Goal: Information Seeking & Learning: Learn about a topic

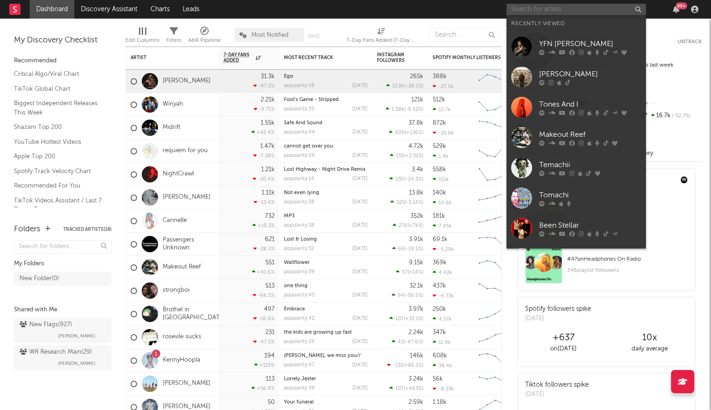
click at [555, 9] on input "text" at bounding box center [576, 10] width 139 height 12
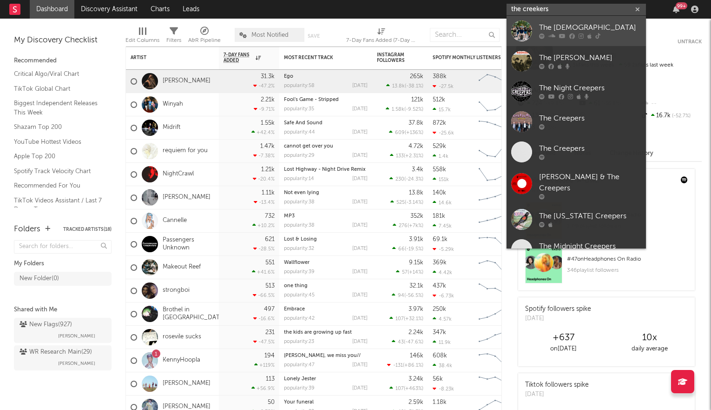
type input "the creekers"
click at [555, 20] on link "The [DEMOGRAPHIC_DATA]" at bounding box center [576, 31] width 139 height 30
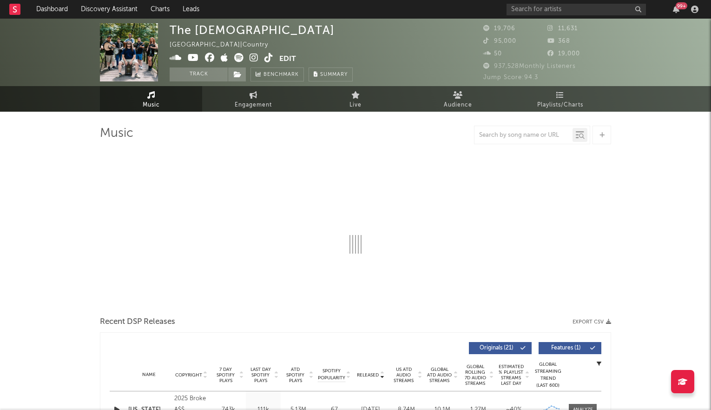
select select "6m"
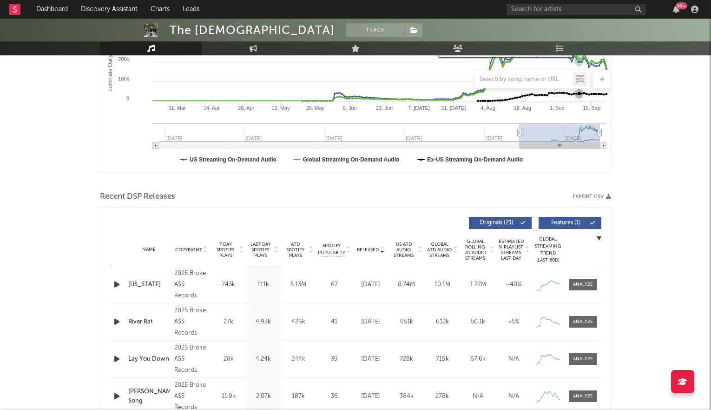
scroll to position [223, 0]
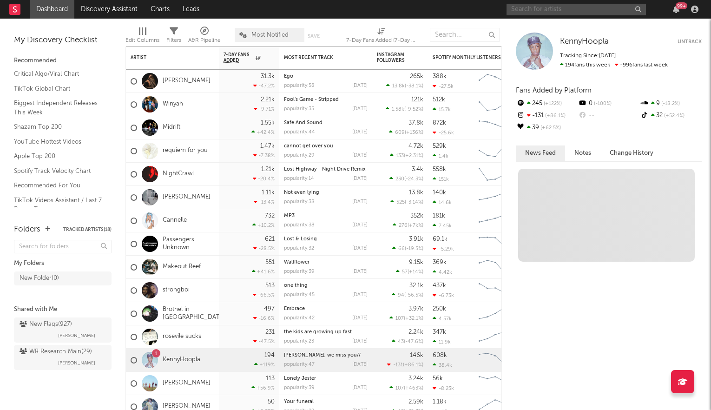
click at [550, 8] on input "text" at bounding box center [576, 10] width 139 height 12
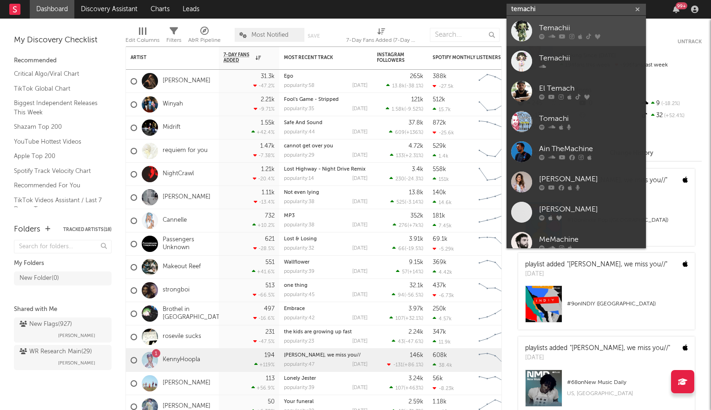
type input "temachi"
click at [549, 30] on div "Temachii" at bounding box center [590, 27] width 102 height 11
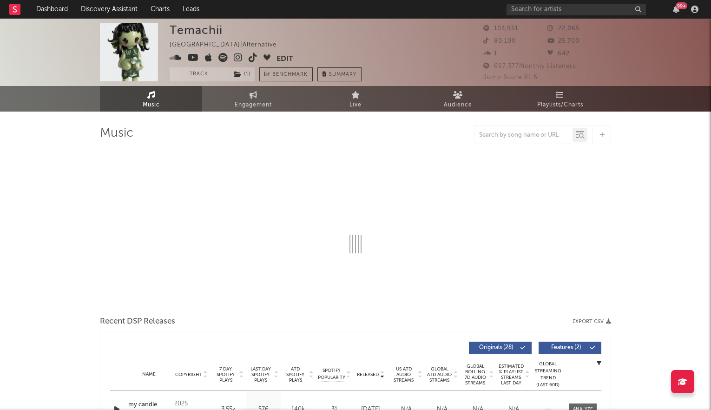
select select "6m"
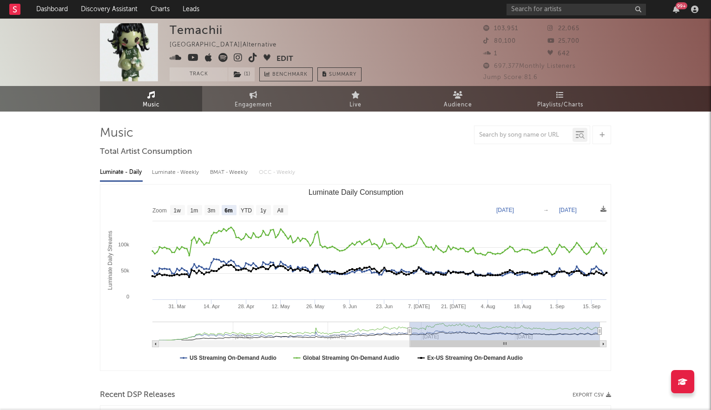
click at [239, 56] on icon at bounding box center [238, 57] width 9 height 9
click at [533, 9] on input "text" at bounding box center [576, 10] width 139 height 12
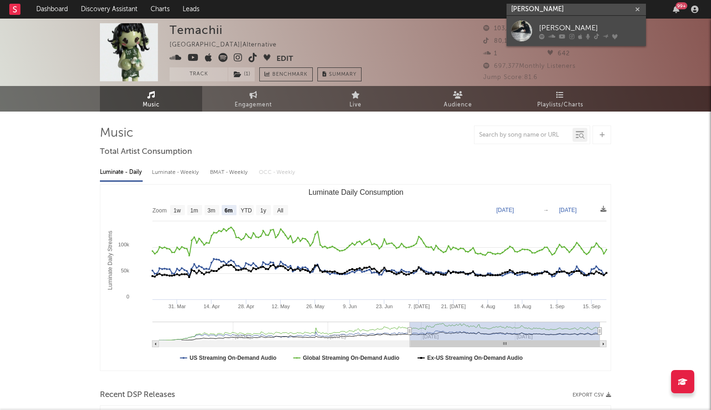
type input "[PERSON_NAME]"
click at [533, 26] on link "[PERSON_NAME]" at bounding box center [576, 31] width 139 height 30
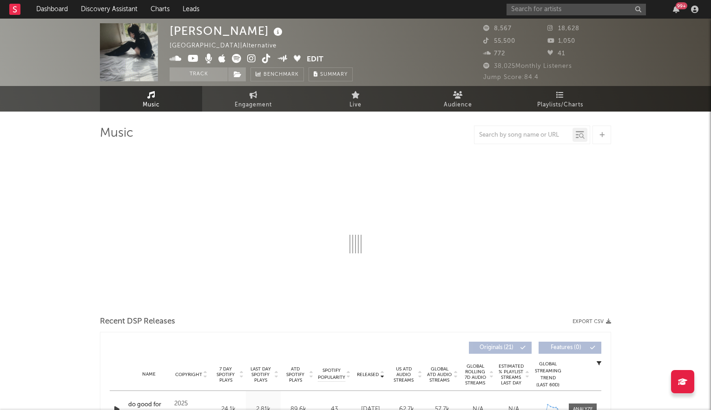
select select "6m"
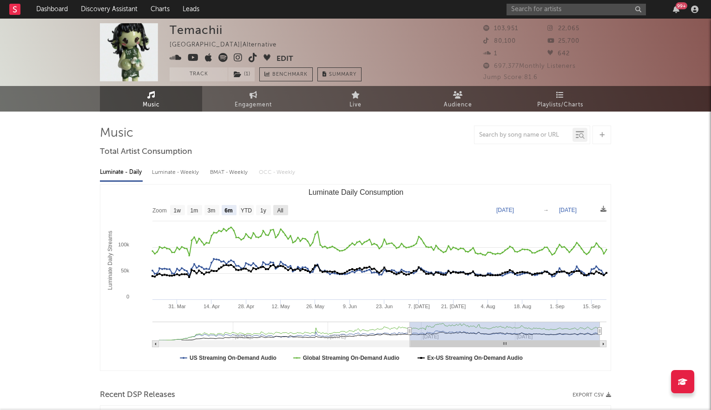
click at [279, 205] on rect "Luminate Daily Consumption" at bounding box center [280, 210] width 15 height 10
select select "All"
type input "[DATE]"
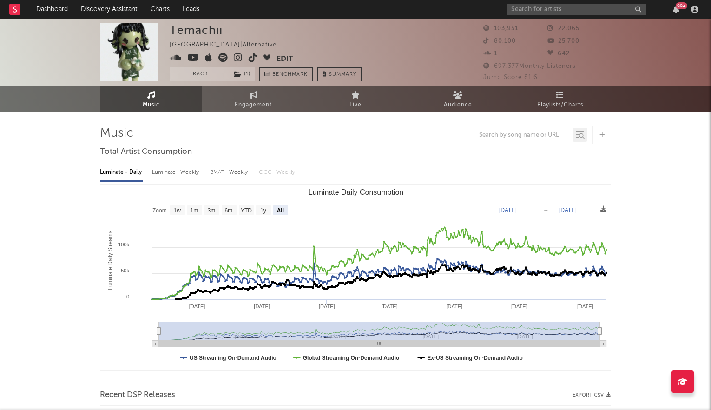
click at [250, 55] on icon at bounding box center [253, 57] width 9 height 9
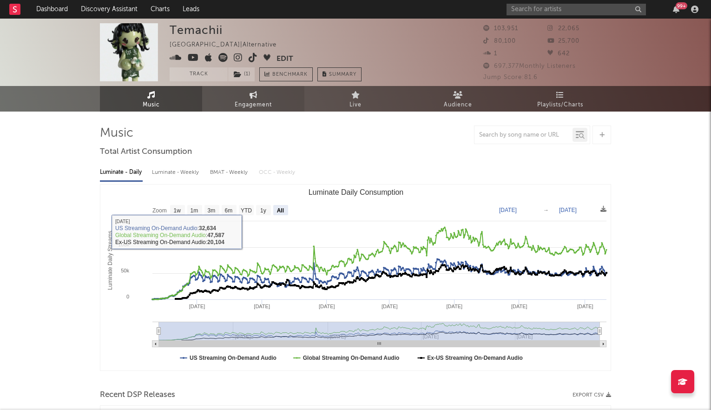
click at [244, 102] on span "Engagement" at bounding box center [253, 104] width 37 height 11
select select "1w"
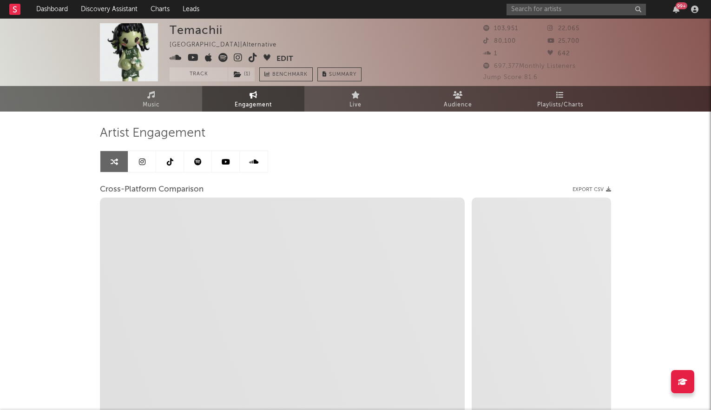
select select "1m"
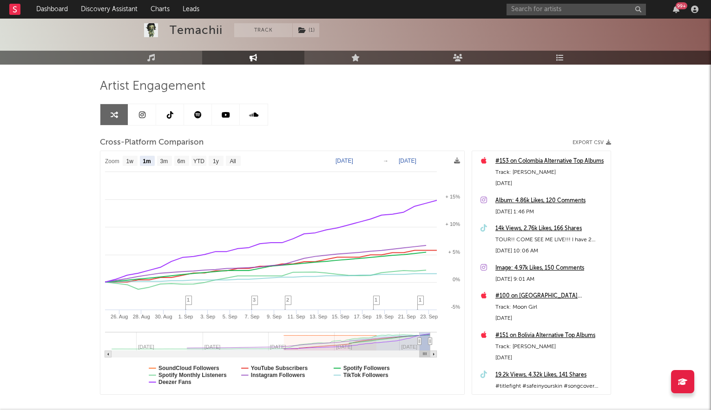
scroll to position [66, 0]
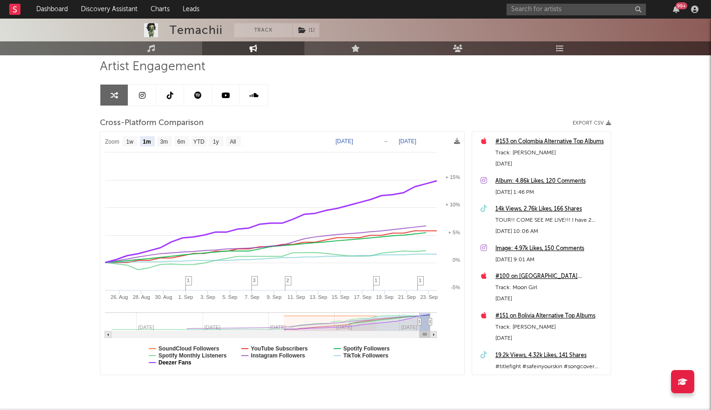
click at [179, 361] on text "Deezer Fans" at bounding box center [175, 362] width 33 height 7
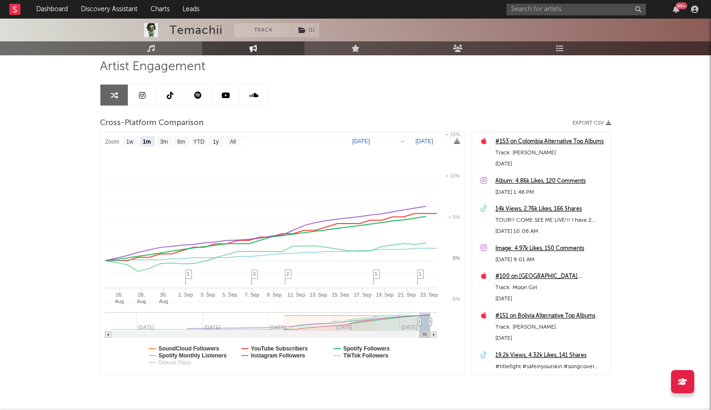
select select "1m"
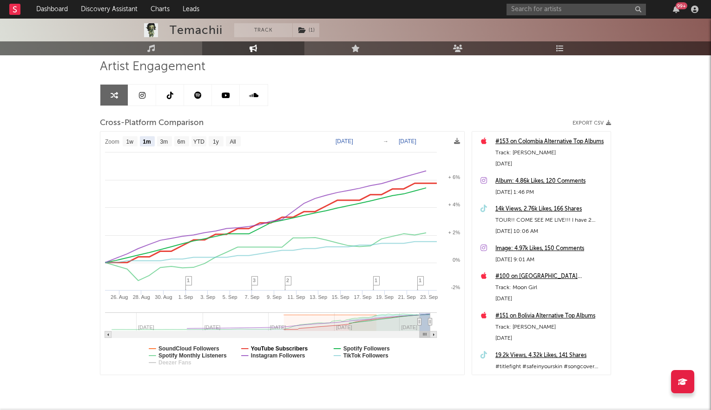
click at [287, 346] on text "YouTube Subscribers" at bounding box center [279, 348] width 57 height 7
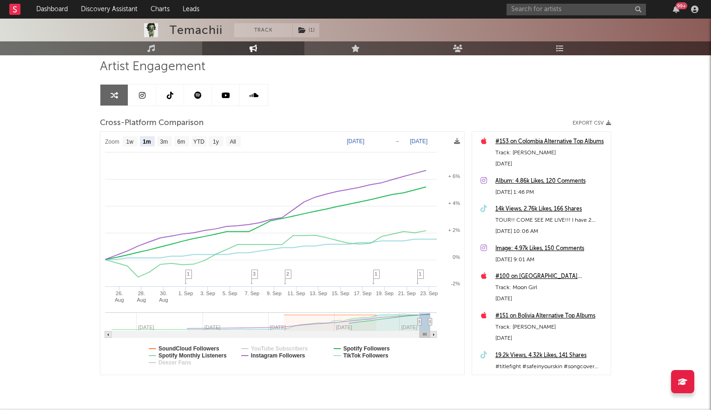
select select "1m"
click at [205, 346] on text "SoundCloud Followers" at bounding box center [189, 348] width 61 height 7
select select "1m"
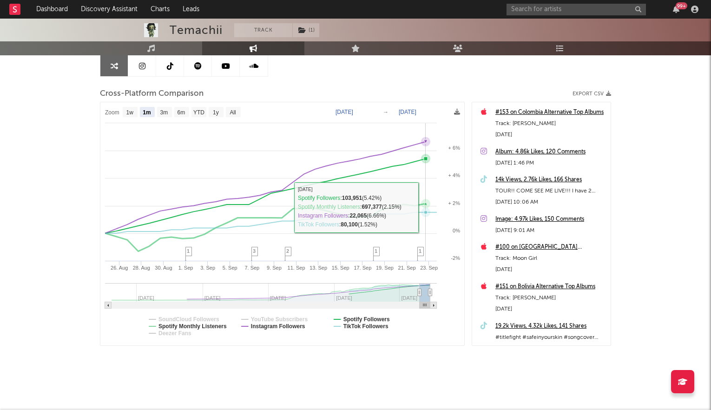
scroll to position [0, 0]
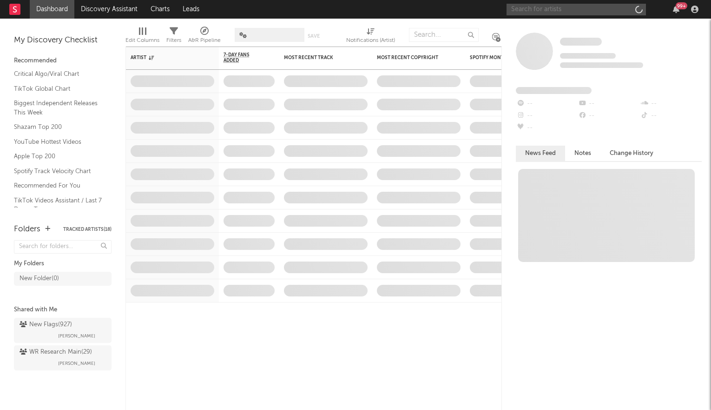
click at [548, 11] on input "text" at bounding box center [576, 10] width 139 height 12
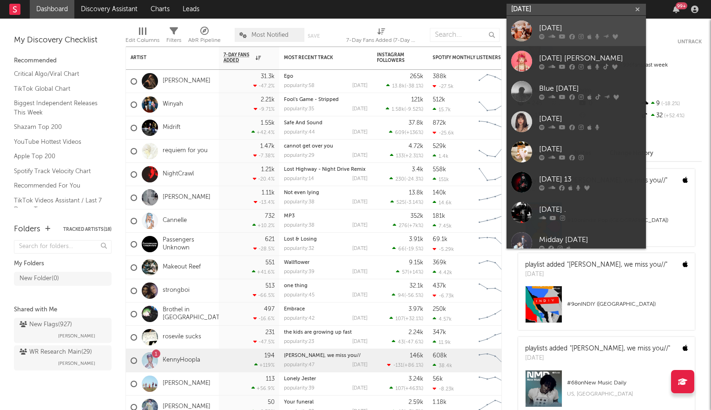
type input "wednesday"
click at [562, 23] on div "Wednesday" at bounding box center [590, 27] width 102 height 11
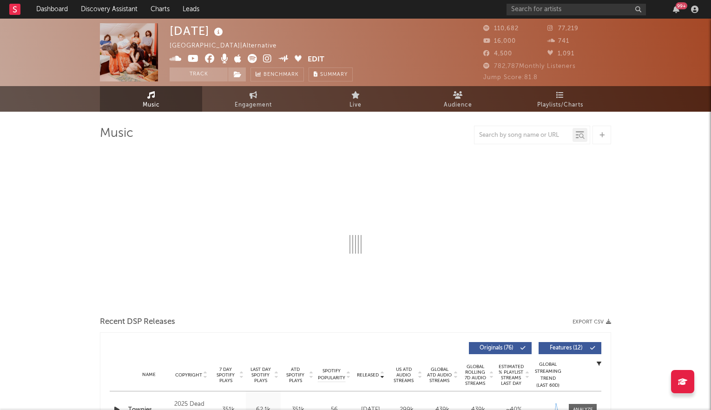
select select "6m"
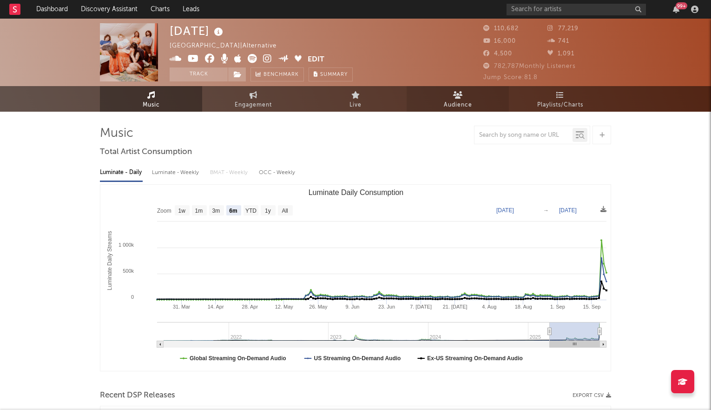
click at [451, 100] on span "Audience" at bounding box center [458, 104] width 28 height 11
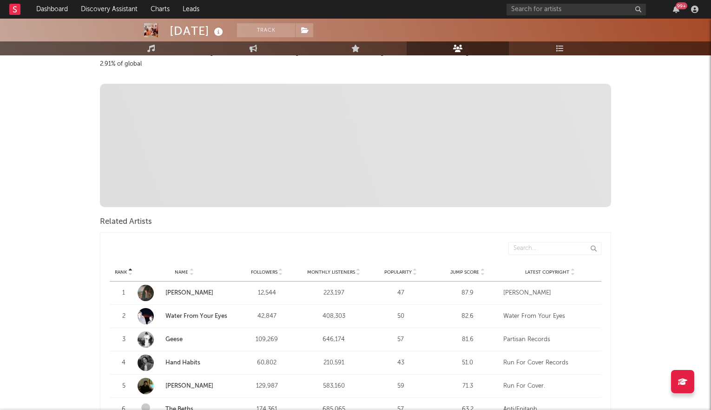
scroll to position [237, 0]
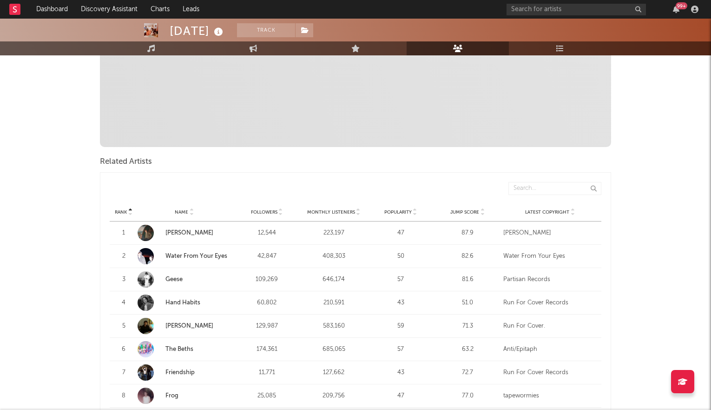
click at [480, 208] on icon at bounding box center [482, 210] width 5 height 4
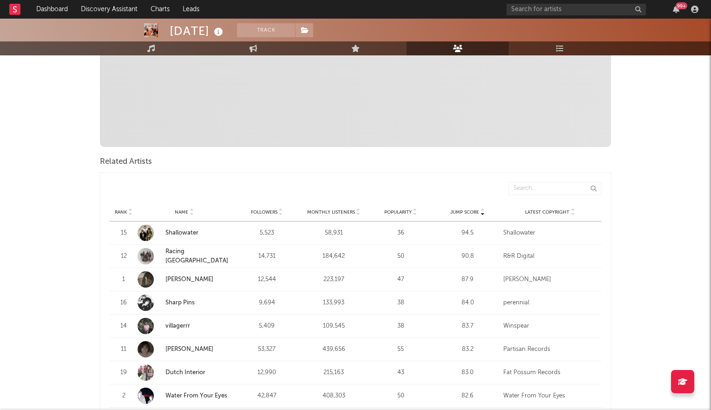
click at [181, 230] on link "Shallowater" at bounding box center [182, 233] width 33 height 6
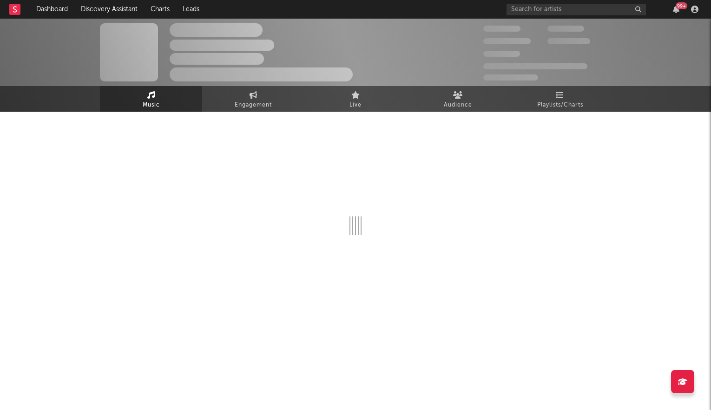
select select "1w"
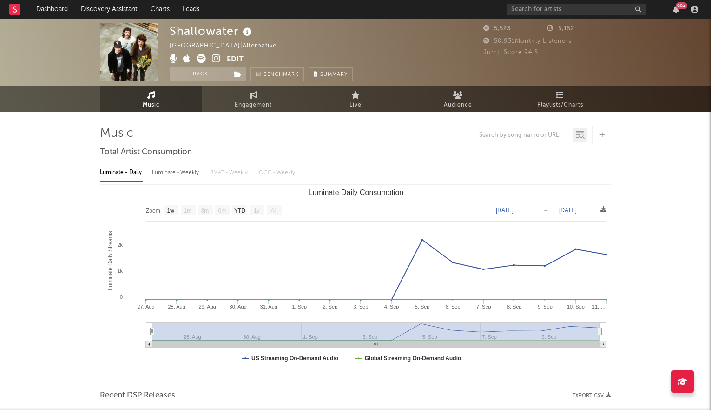
click at [215, 57] on icon at bounding box center [216, 58] width 9 height 9
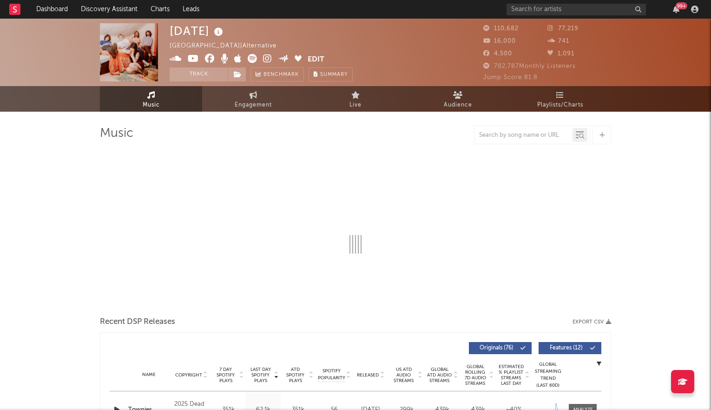
select select "6m"
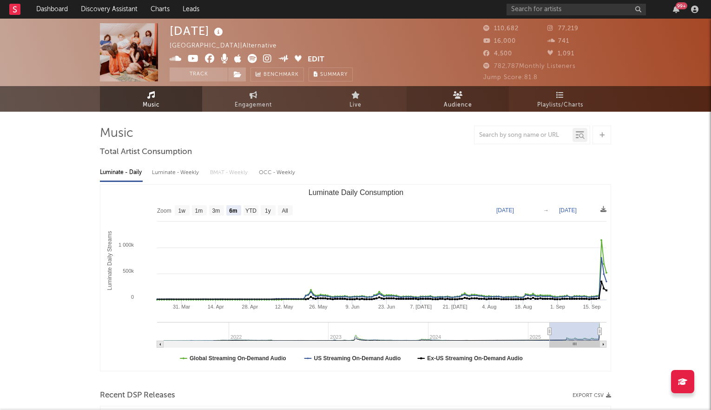
click at [451, 101] on span "Audience" at bounding box center [458, 104] width 28 height 11
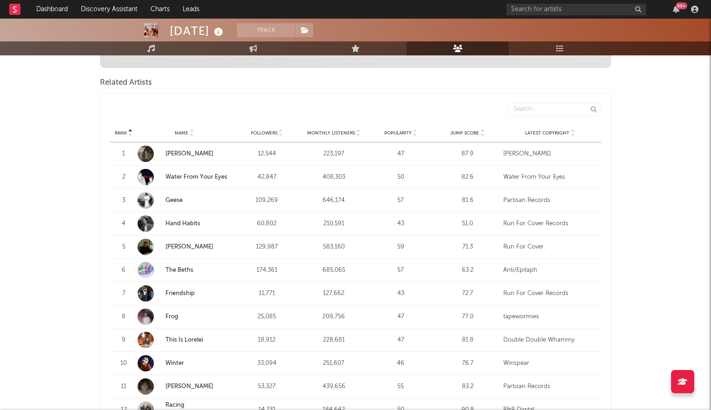
scroll to position [318, 0]
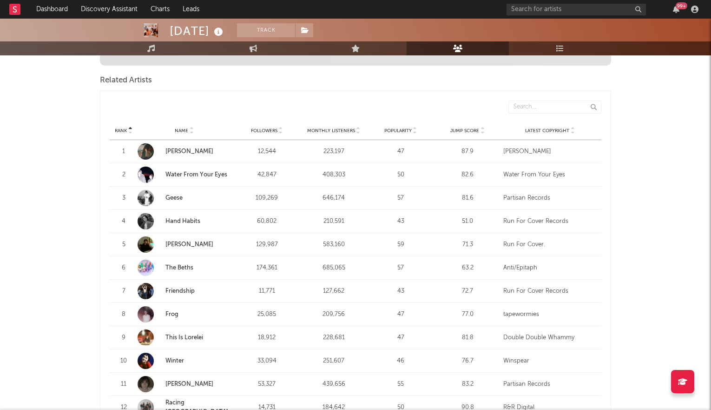
click at [483, 131] on icon at bounding box center [482, 133] width 5 height 4
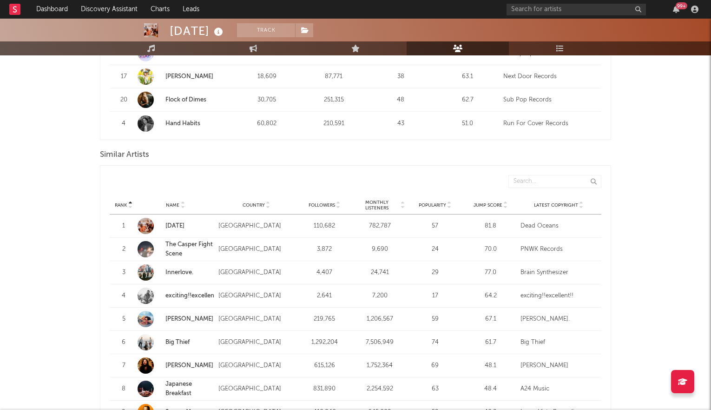
scroll to position [799, 0]
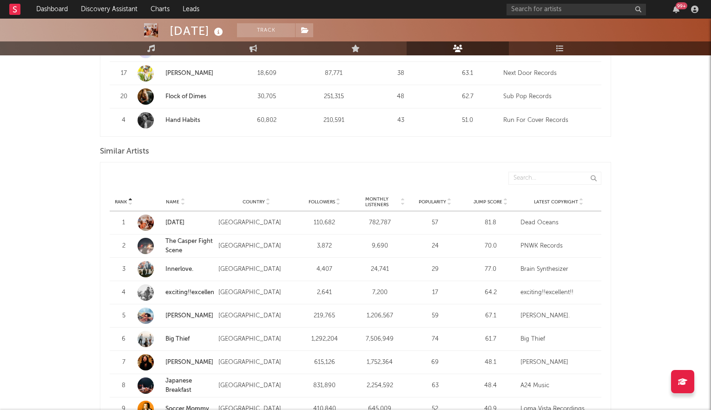
click at [506, 198] on icon at bounding box center [506, 200] width 5 height 4
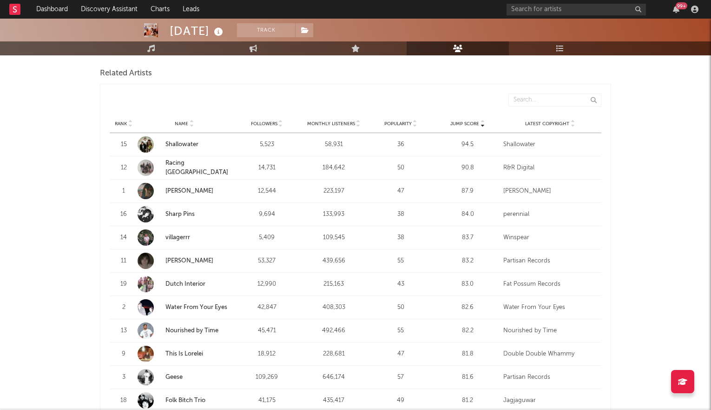
scroll to position [0, 0]
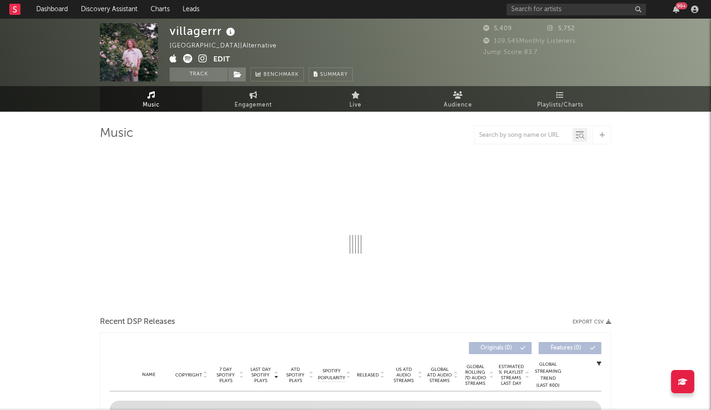
select select "6m"
